Goal: Transaction & Acquisition: Book appointment/travel/reservation

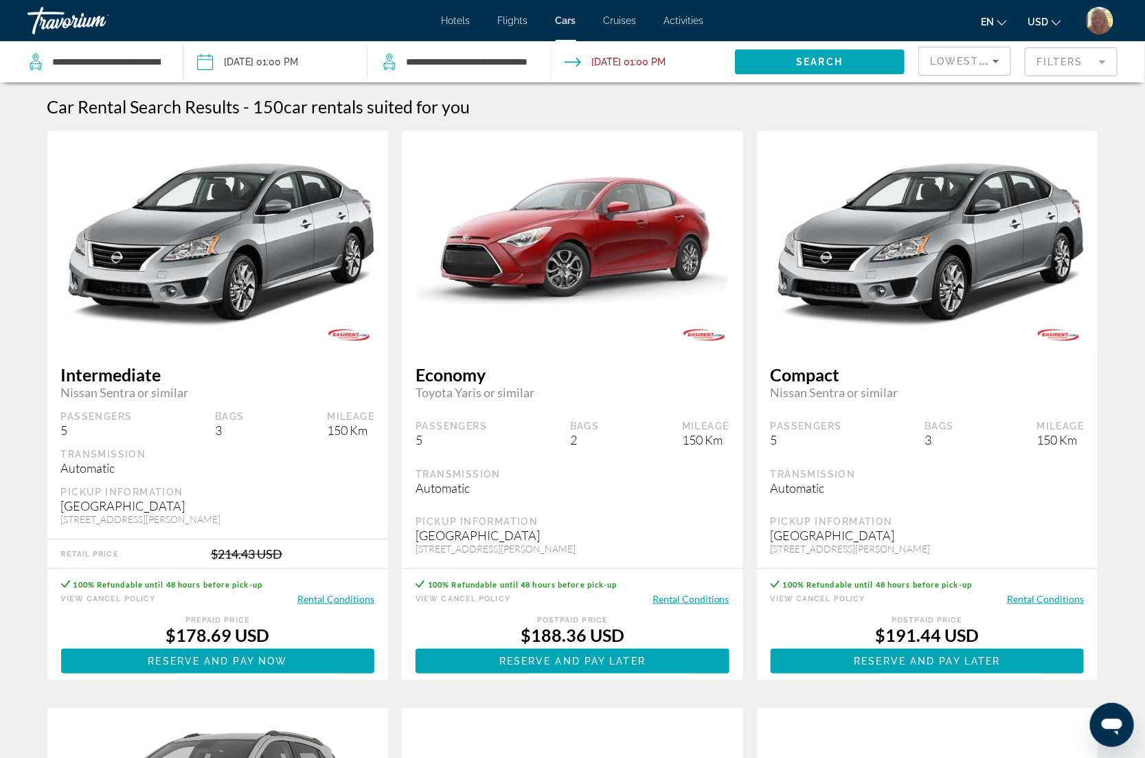
click at [444, 17] on span "Hotels" at bounding box center [456, 20] width 29 height 11
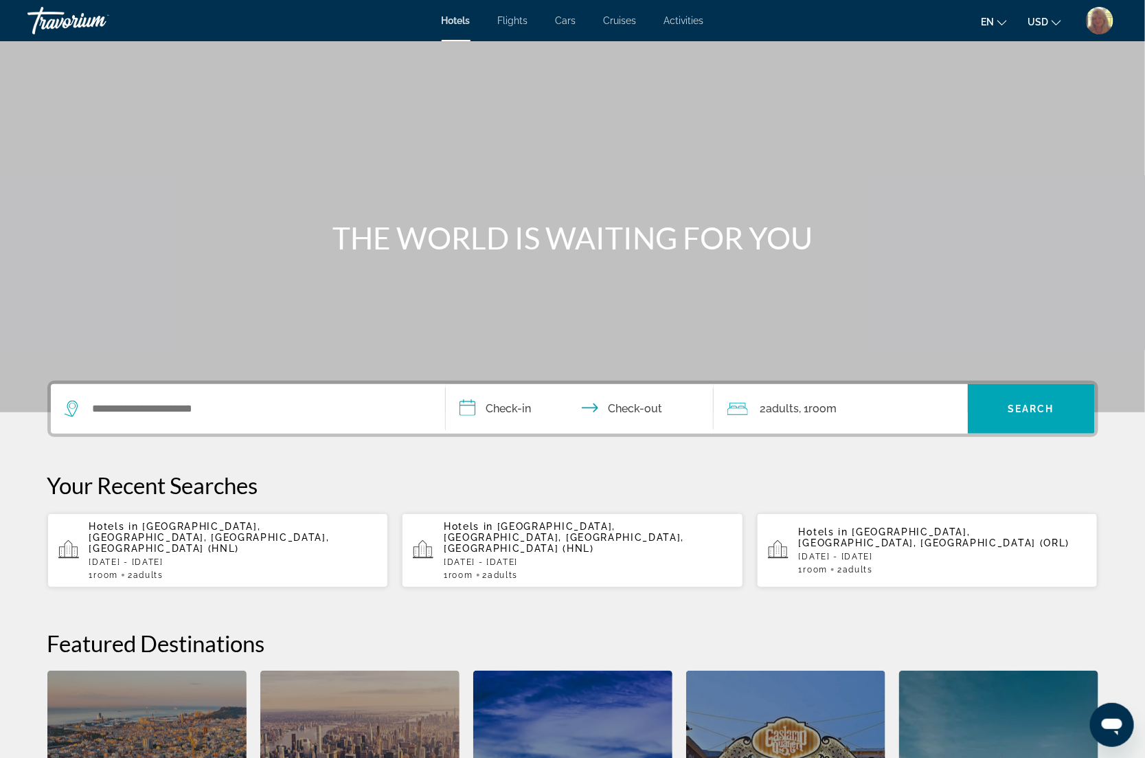
click at [691, 21] on span "Activities" at bounding box center [684, 20] width 40 height 11
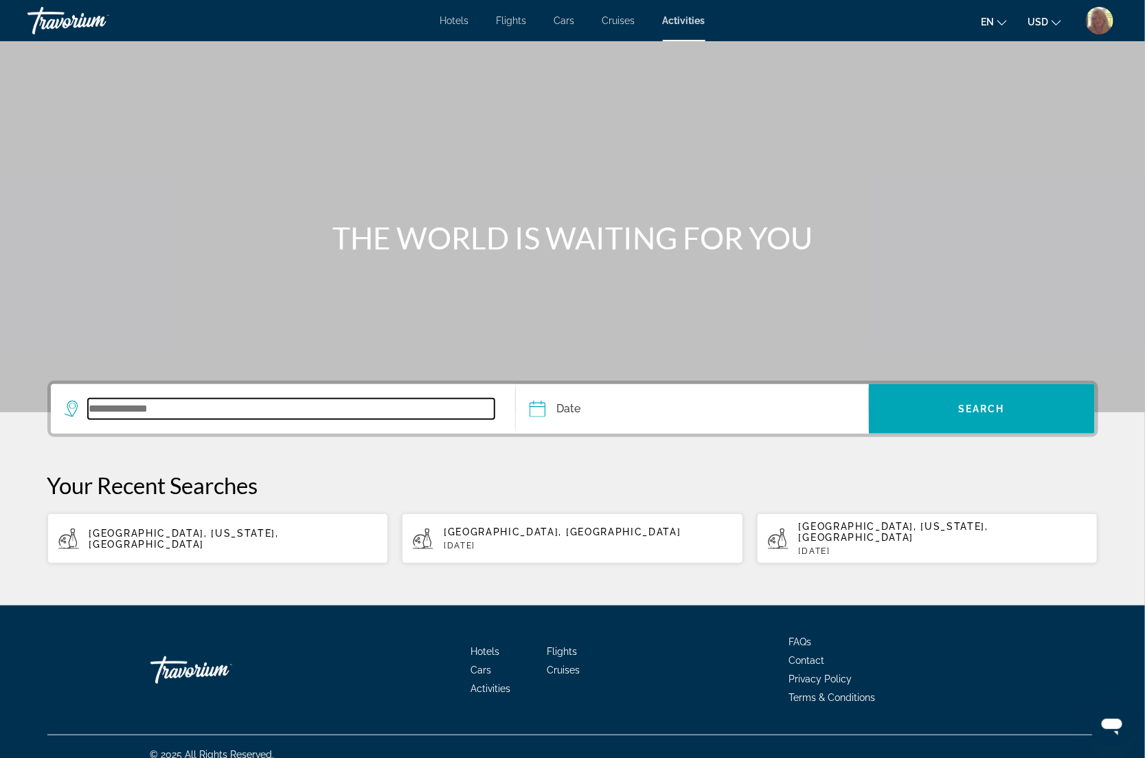
click at [155, 404] on input "Search widget" at bounding box center [291, 408] width 407 height 21
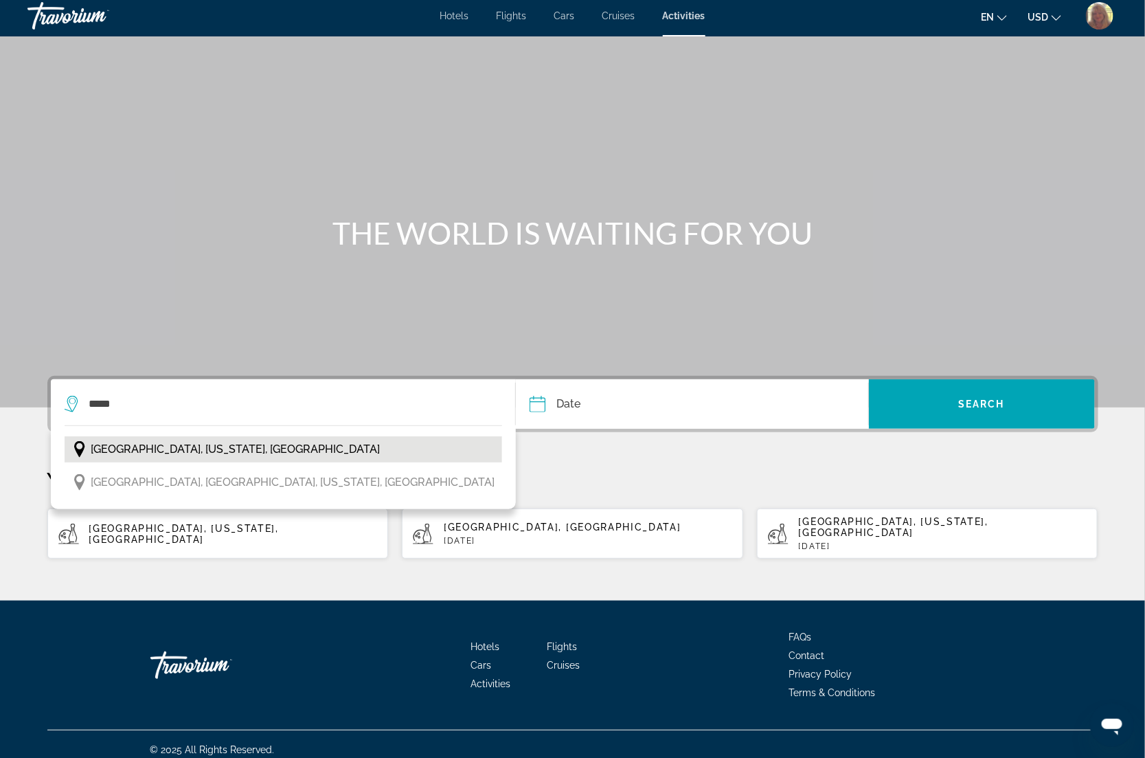
click at [159, 448] on span "[GEOGRAPHIC_DATA], [US_STATE], [GEOGRAPHIC_DATA]" at bounding box center [235, 449] width 289 height 19
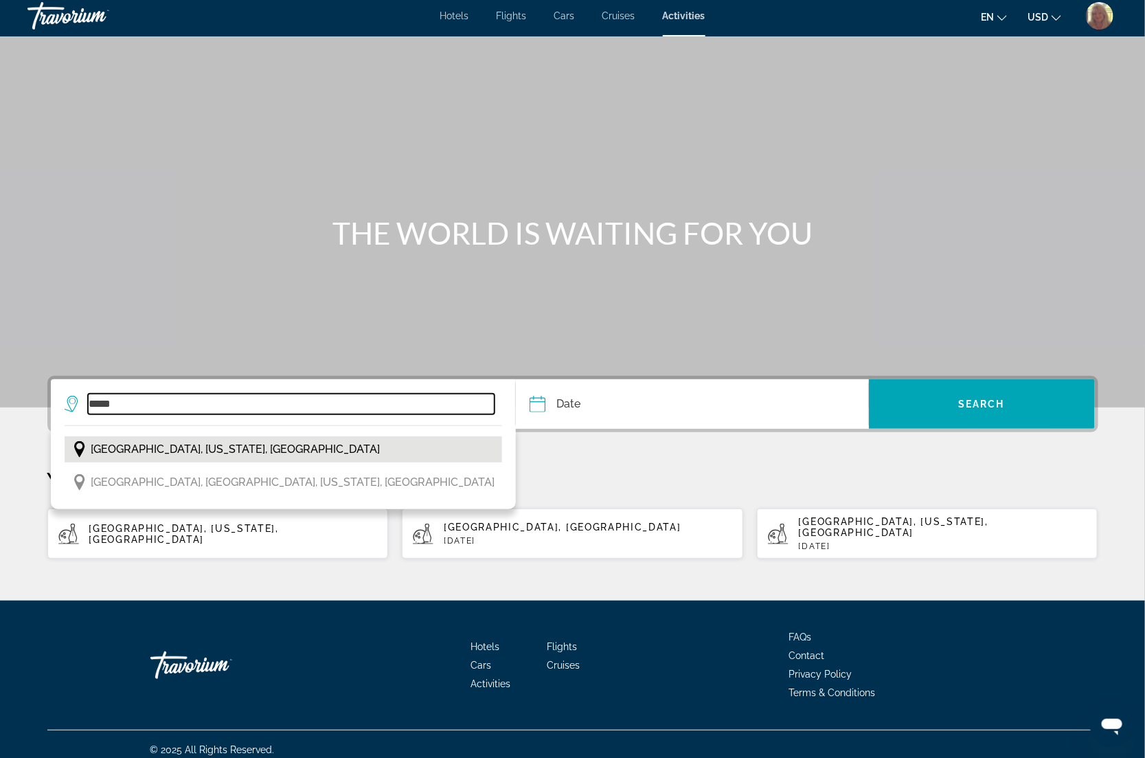
type input "**********"
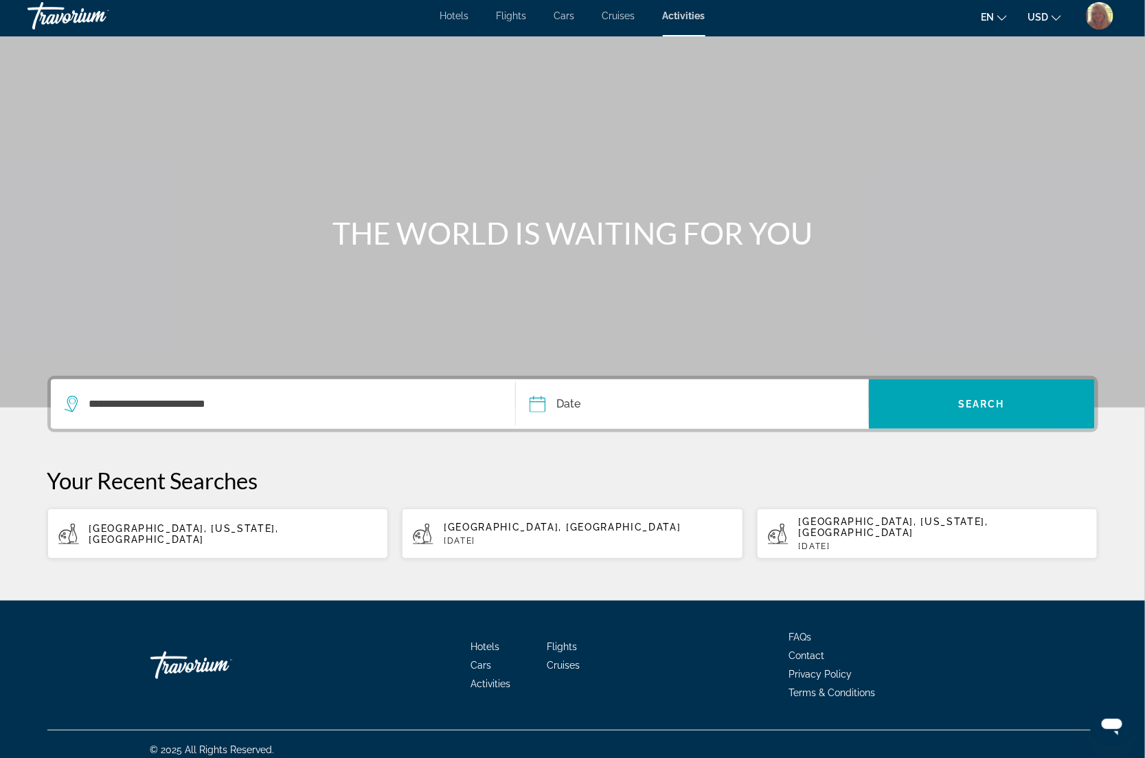
click at [578, 405] on input "Date" at bounding box center [613, 406] width 174 height 54
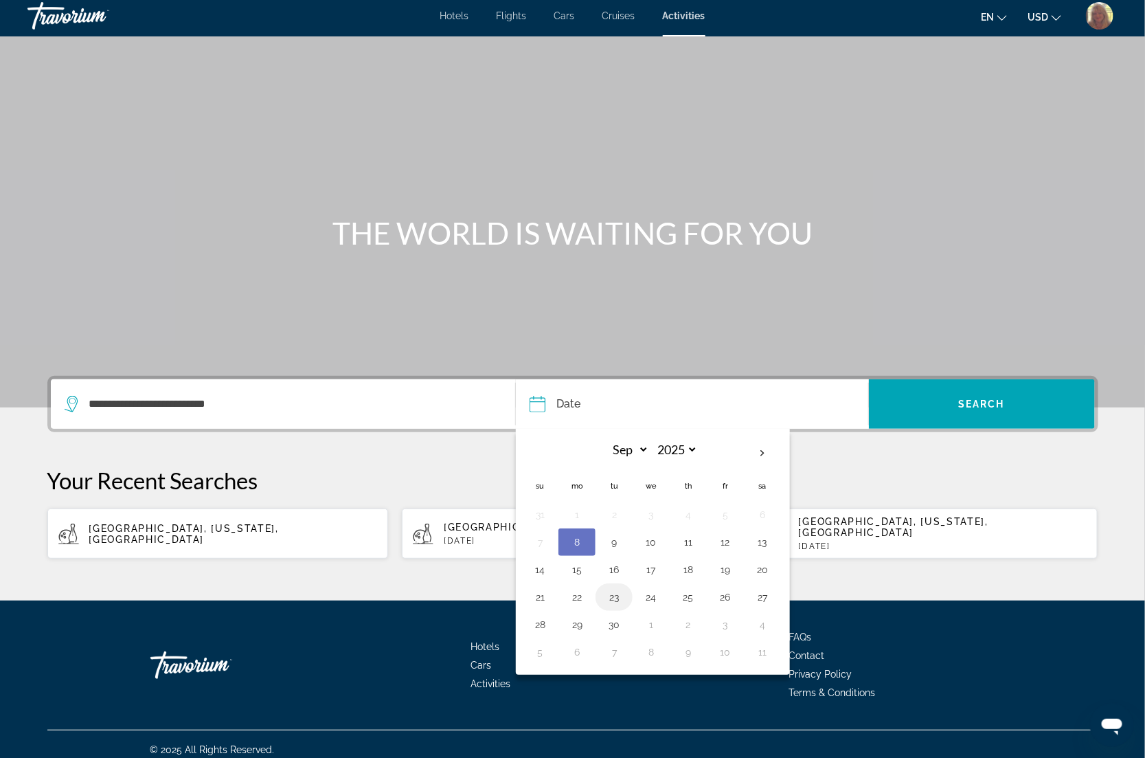
click at [622, 598] on button "23" at bounding box center [614, 596] width 22 height 19
type input "**********"
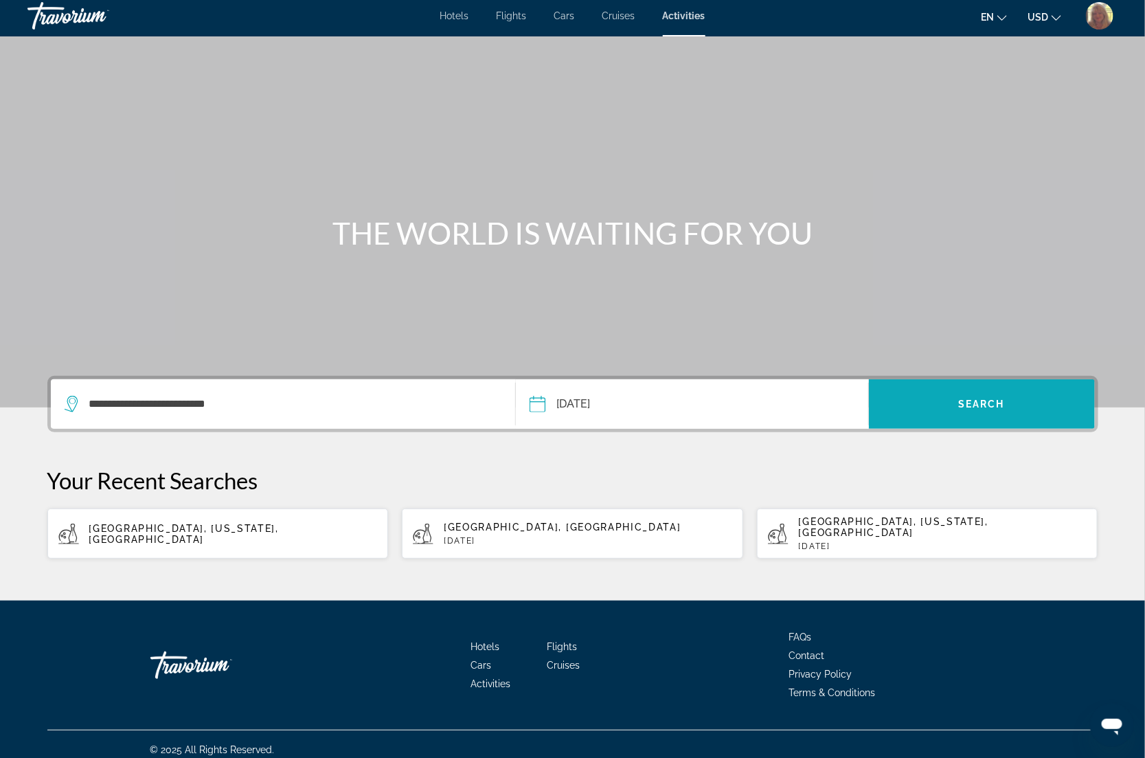
click at [931, 400] on span "Search widget" at bounding box center [982, 403] width 226 height 33
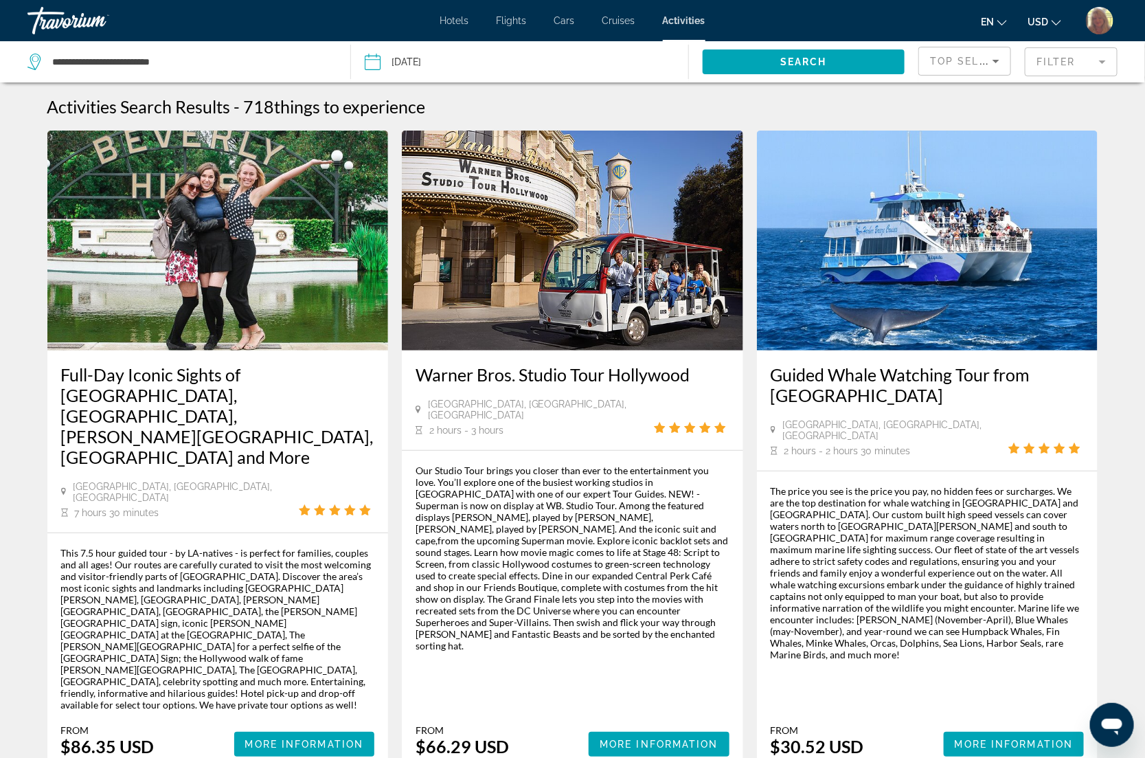
click at [1068, 63] on mat-form-field "Filter" at bounding box center [1071, 61] width 93 height 29
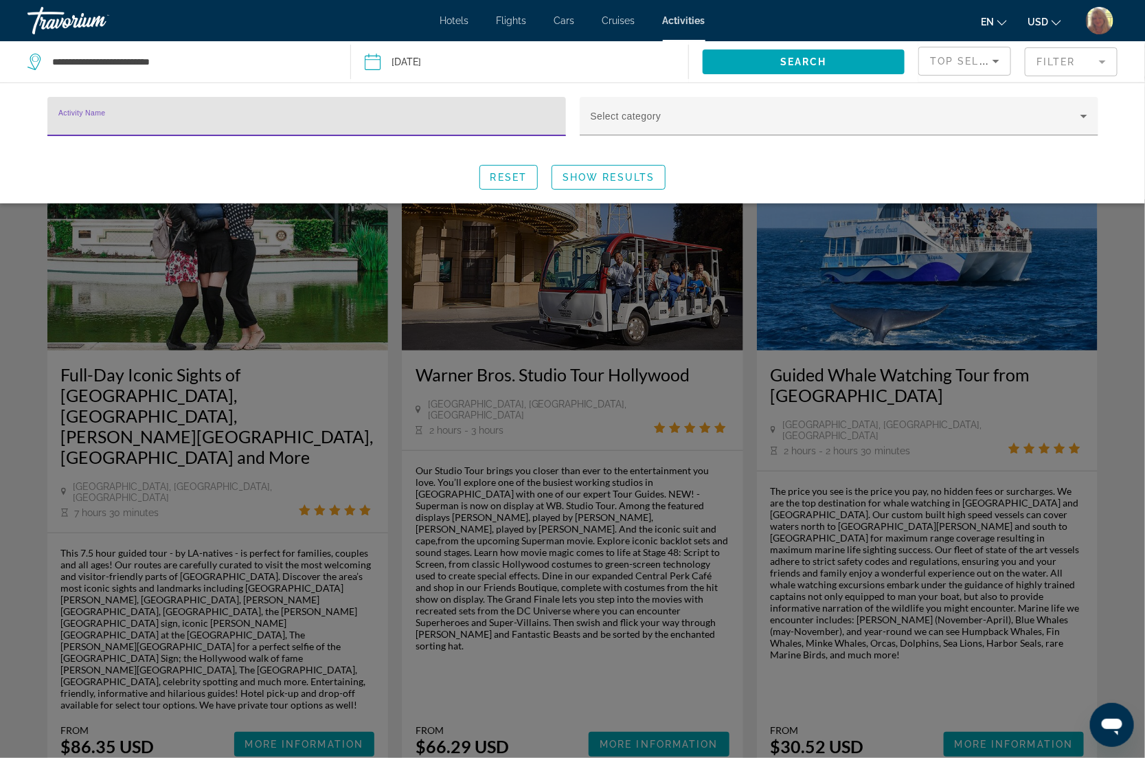
click at [203, 117] on input "Activity Name" at bounding box center [306, 122] width 497 height 16
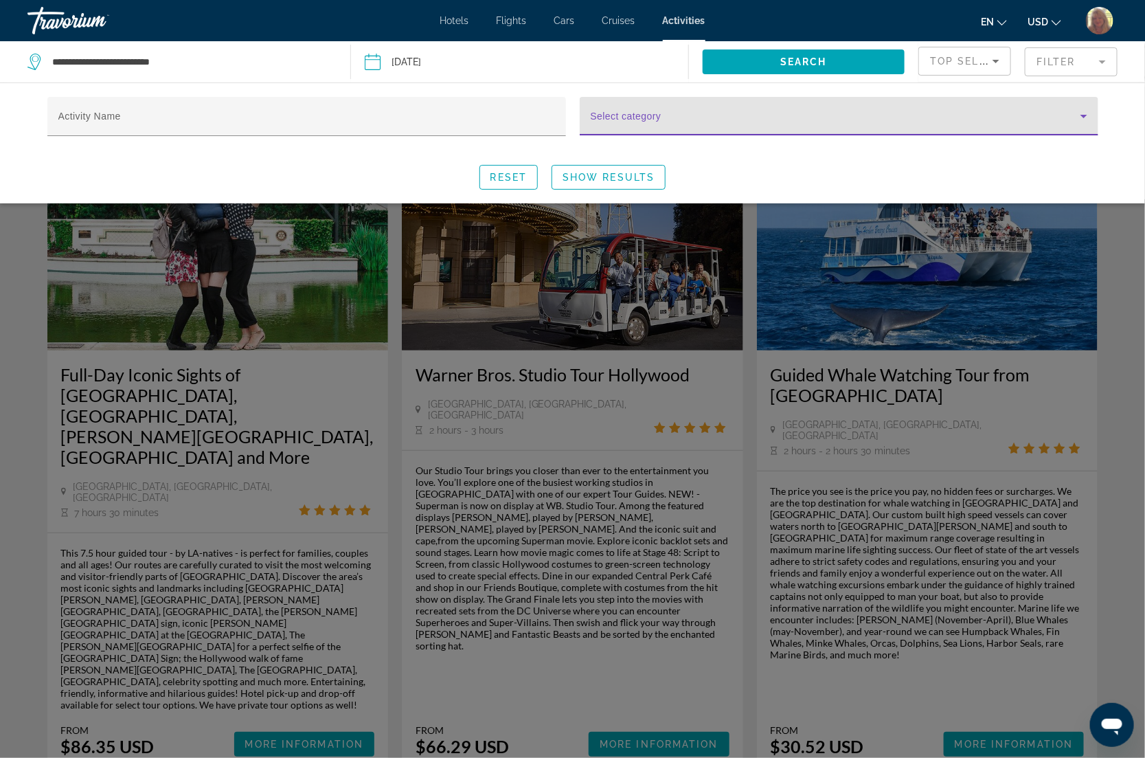
click at [650, 124] on span "Search widget" at bounding box center [836, 121] width 490 height 16
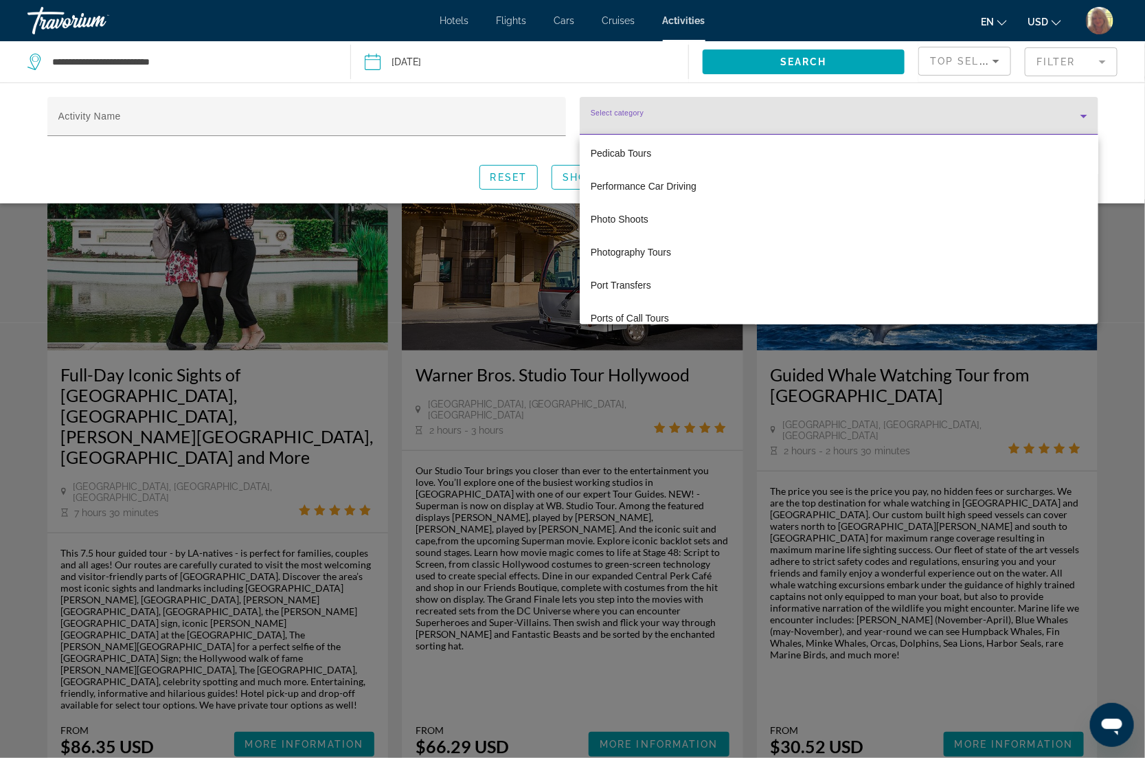
scroll to position [3188, 0]
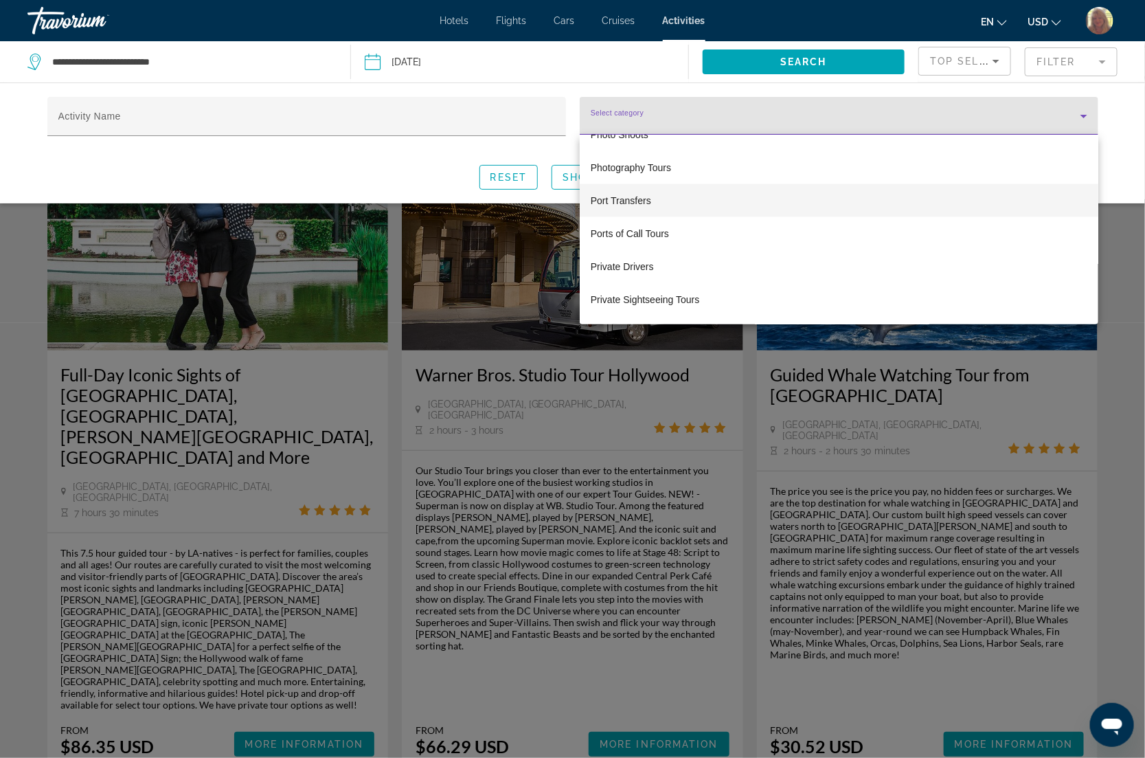
click at [644, 205] on span "Port Transfers" at bounding box center [621, 200] width 60 height 16
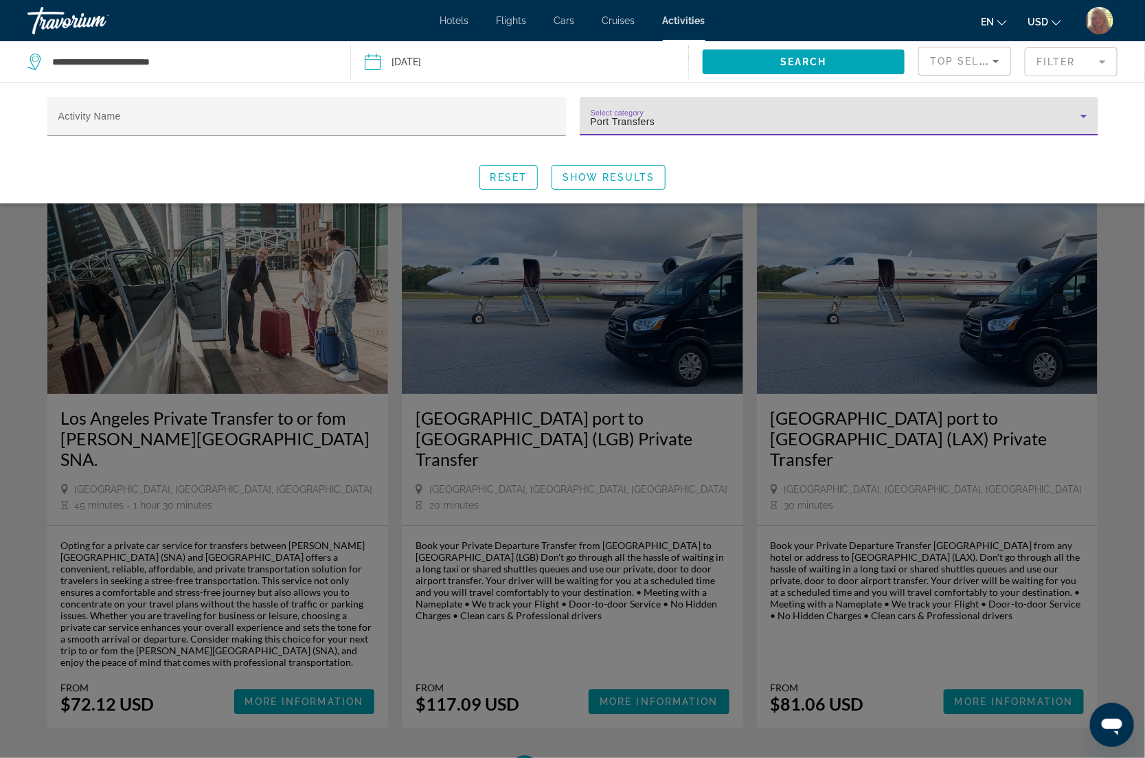
scroll to position [1780, 0]
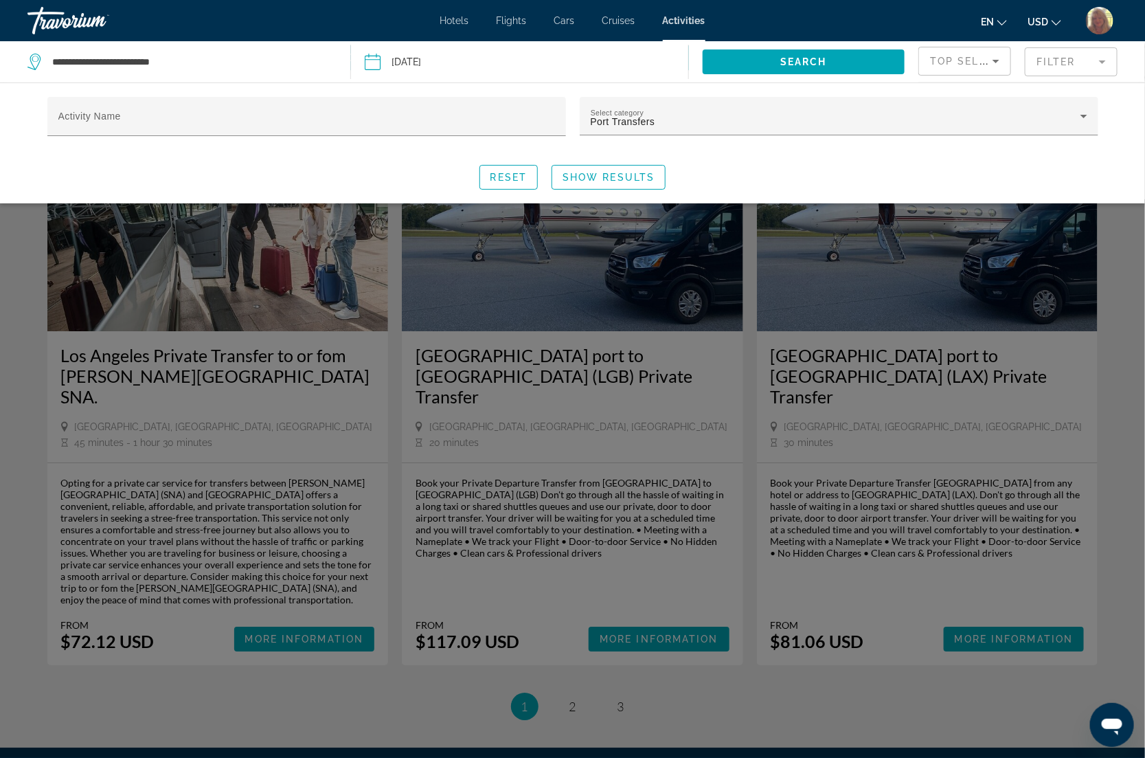
click at [571, 547] on div "Search widget" at bounding box center [572, 478] width 1145 height 558
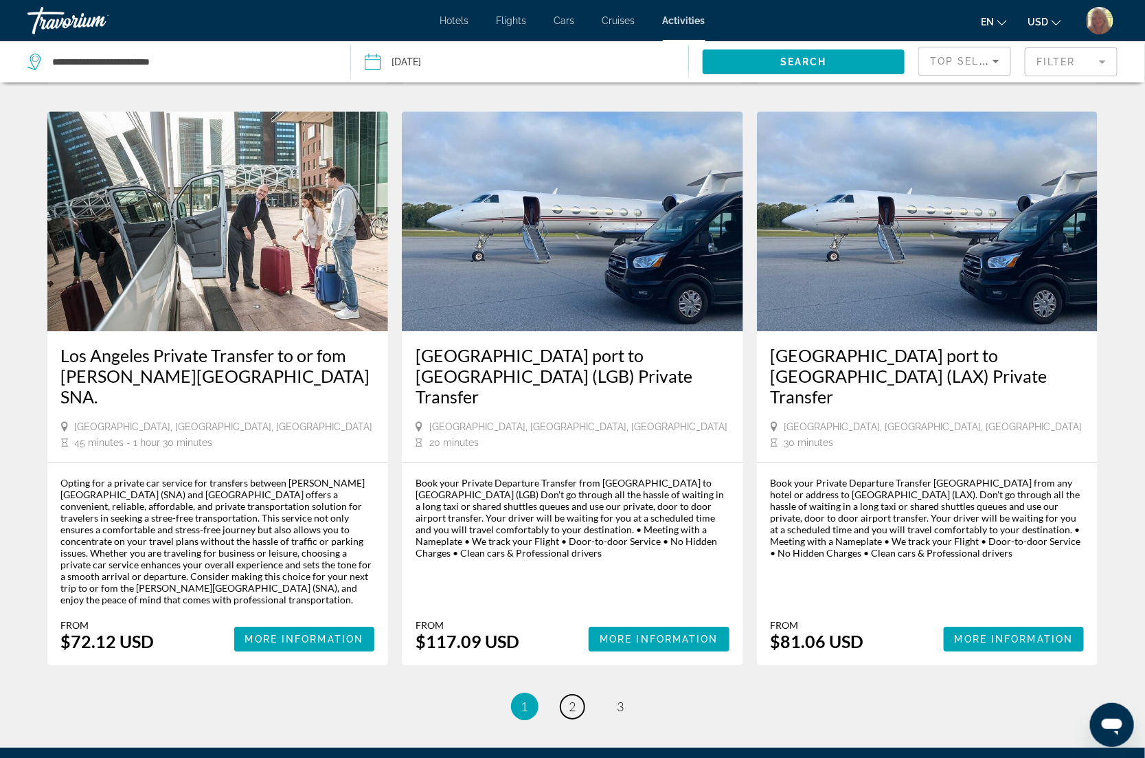
click at [571, 699] on span "2" at bounding box center [572, 706] width 7 height 15
